Goal: Navigation & Orientation: Go to known website

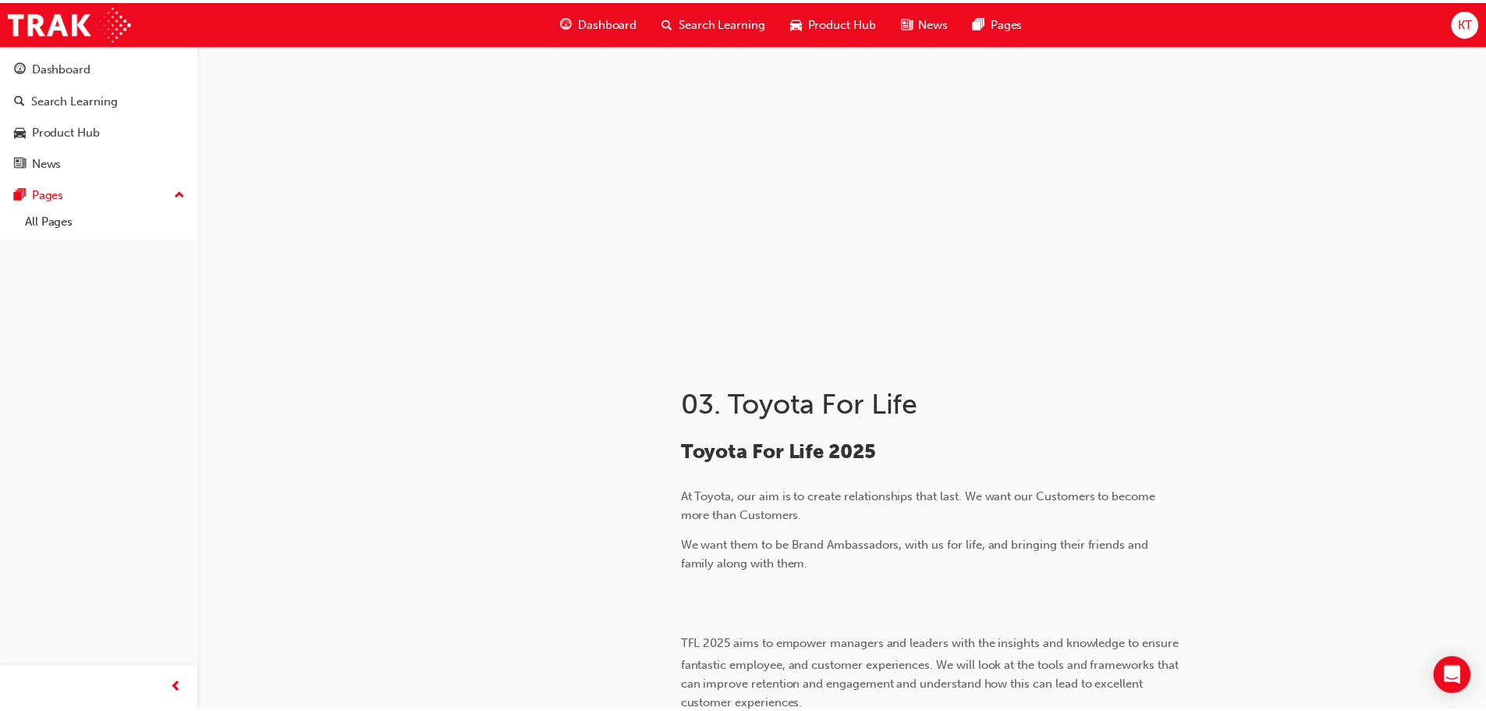
scroll to position [1170, 0]
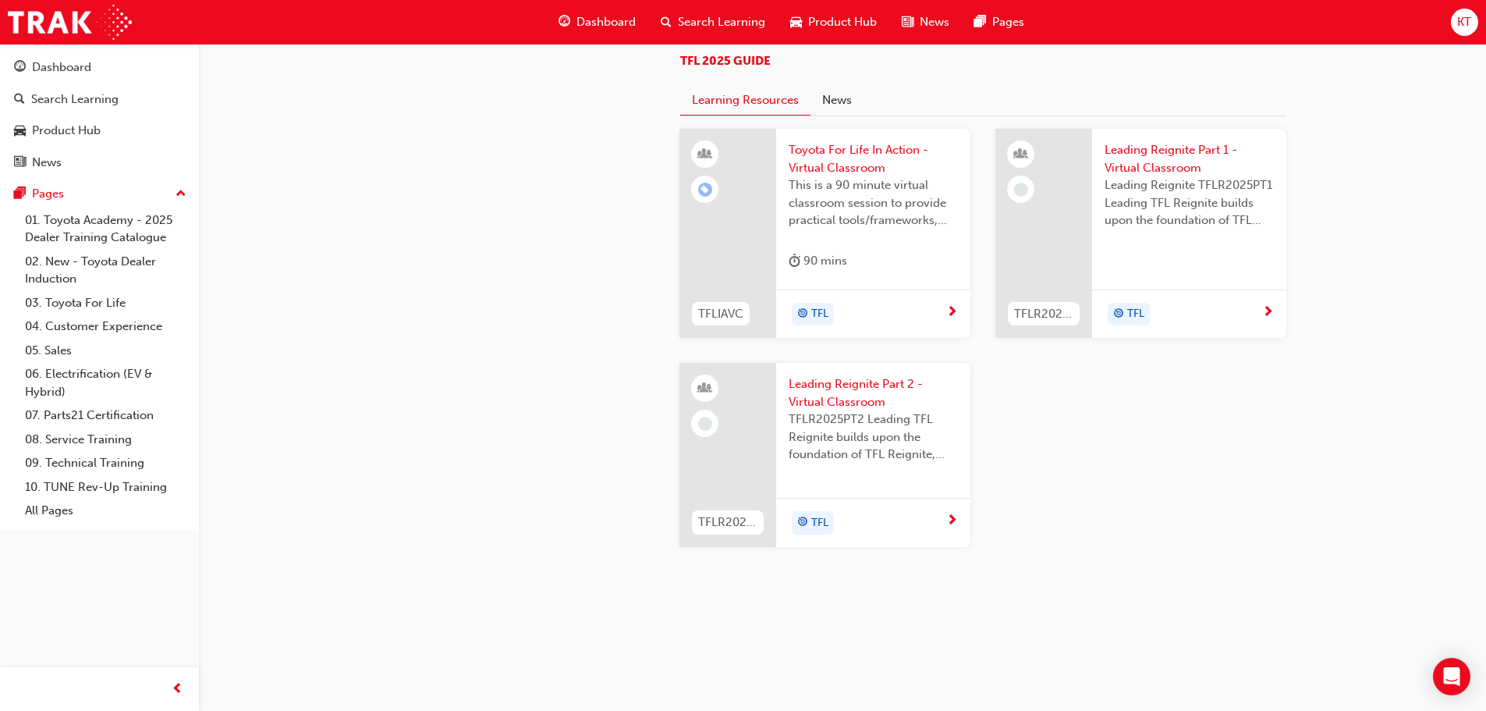
click at [1468, 25] on span "KT" at bounding box center [1465, 22] width 14 height 18
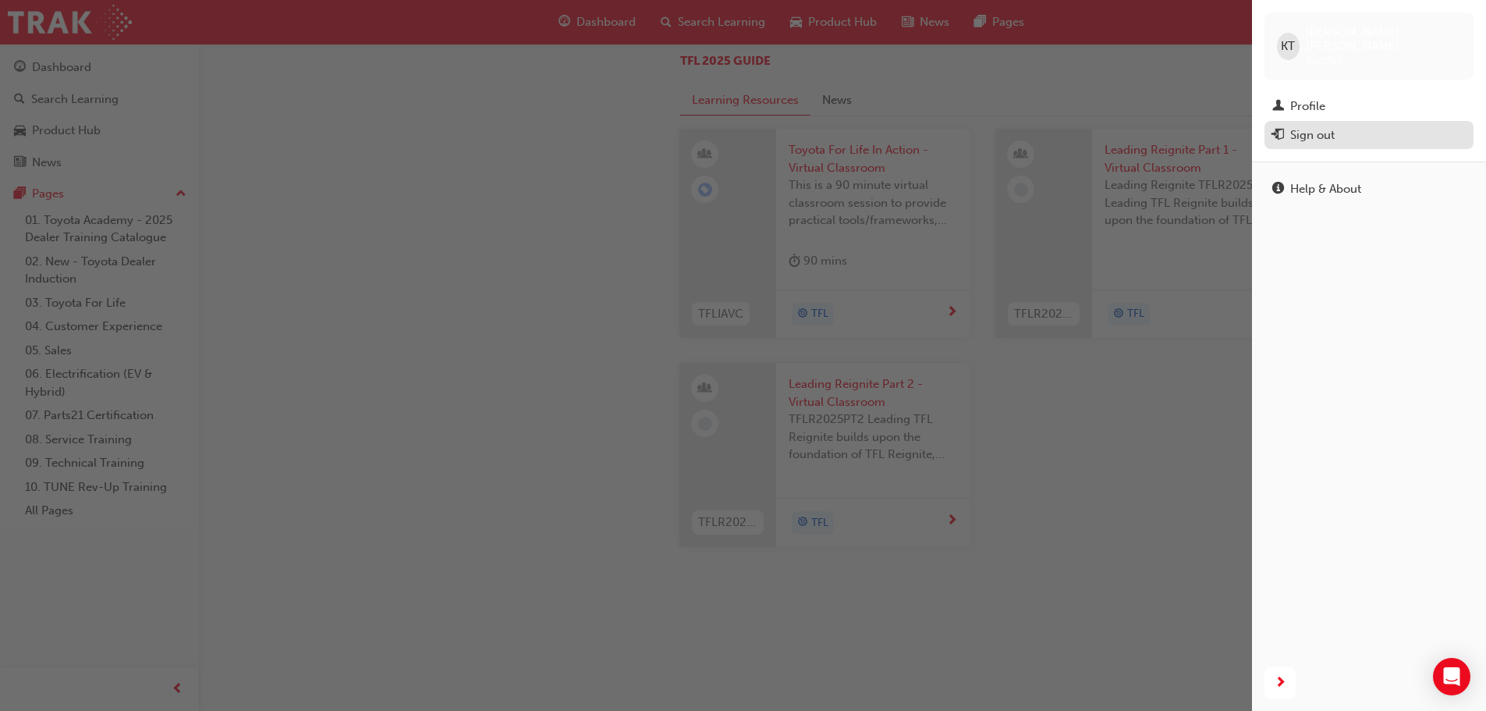
click at [1352, 126] on div "Sign out" at bounding box center [1370, 136] width 194 height 20
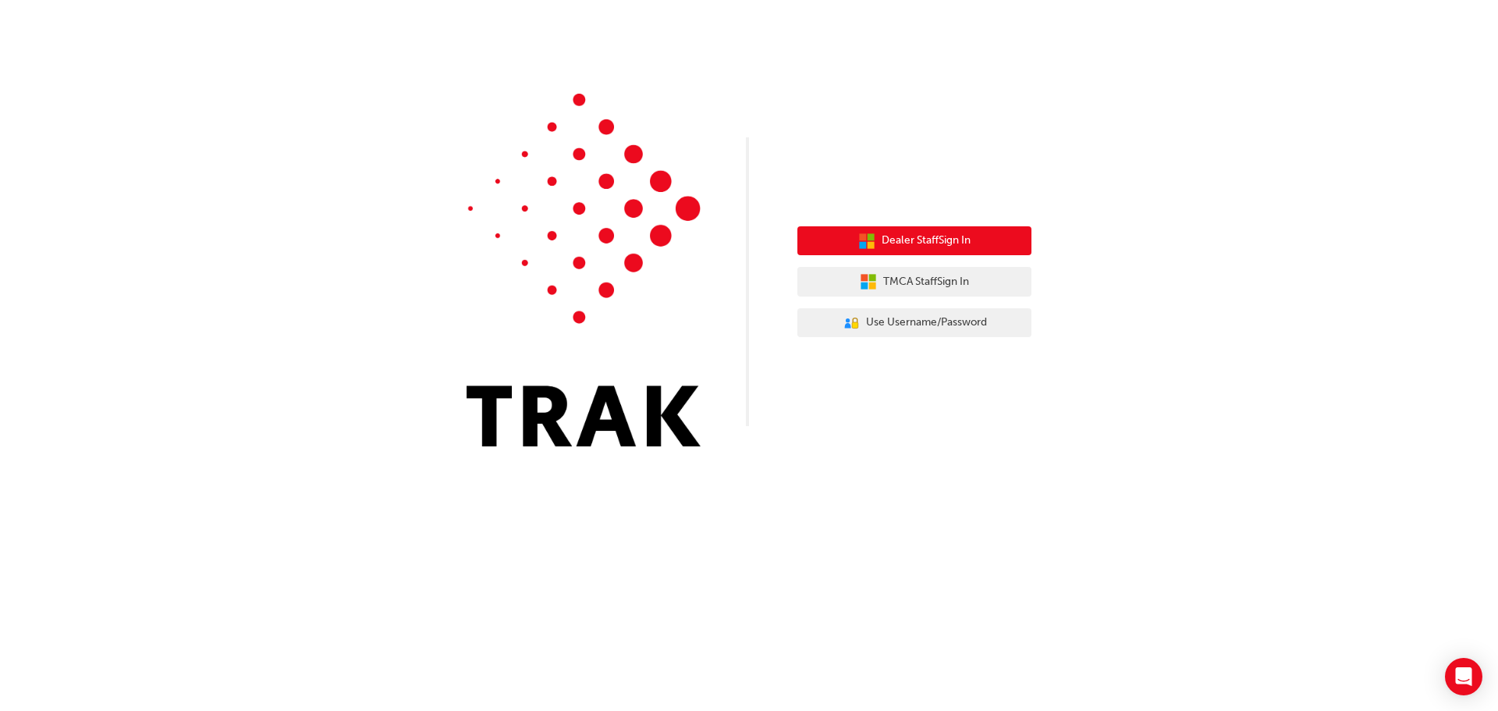
click at [964, 233] on span "Dealer Staff Sign In" at bounding box center [926, 241] width 89 height 18
